Goal: Download file/media

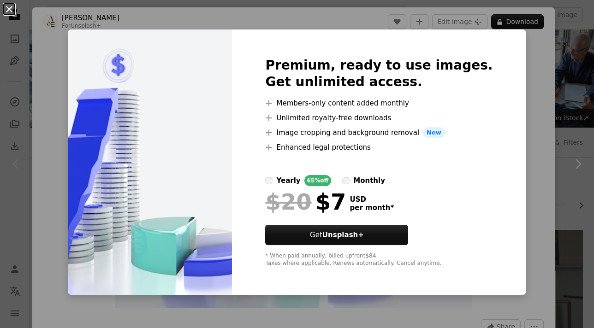
click at [9, 9] on button "An X shape" at bounding box center [9, 9] width 11 height 11
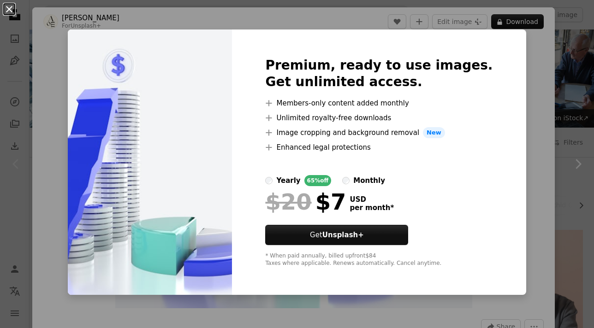
click at [9, 9] on button "An X shape" at bounding box center [9, 9] width 11 height 11
